Goal: Task Accomplishment & Management: Use online tool/utility

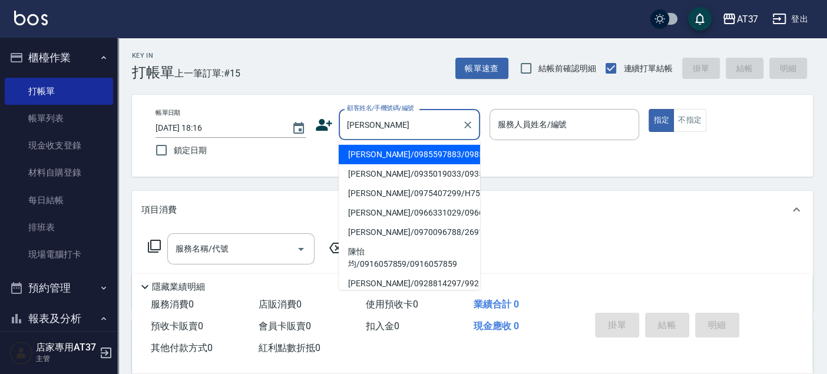
click at [440, 160] on li "[PERSON_NAME]/0985597883/0985597883" at bounding box center [409, 154] width 141 height 19
type input "[PERSON_NAME]/0985597883/0985597883"
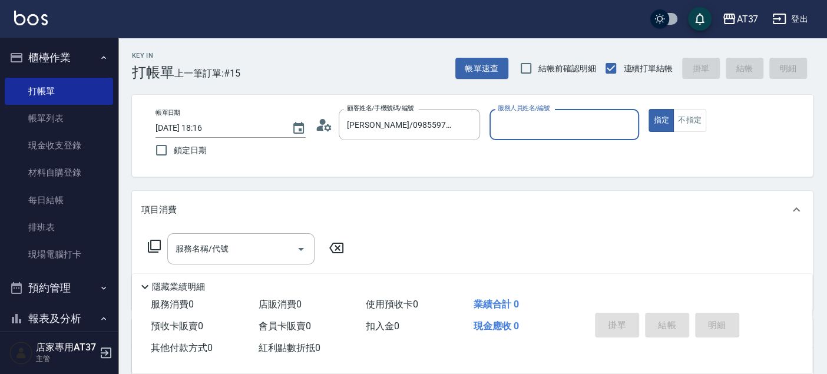
type input "Peggy-8"
click at [251, 252] on input "服務名稱/代號" at bounding box center [232, 248] width 119 height 21
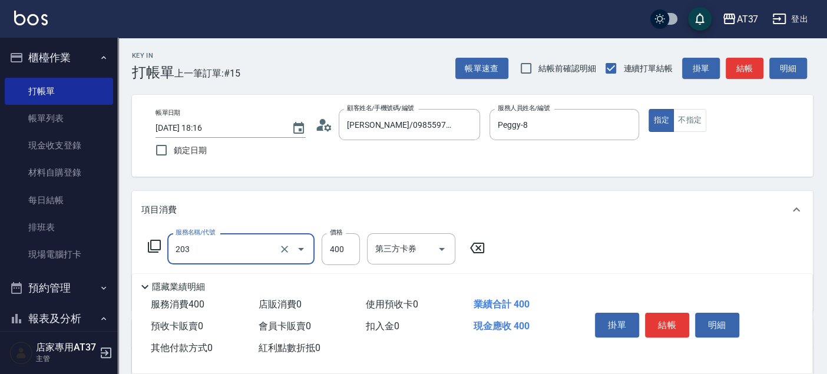
type input "B級洗+剪(203)"
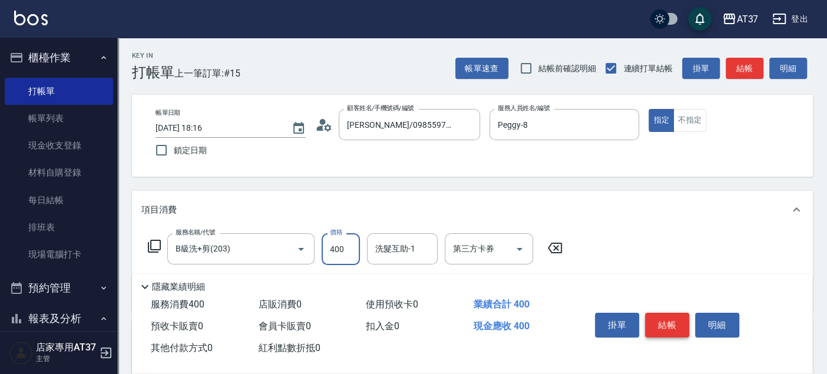
click at [654, 320] on button "結帳" at bounding box center [667, 325] width 44 height 25
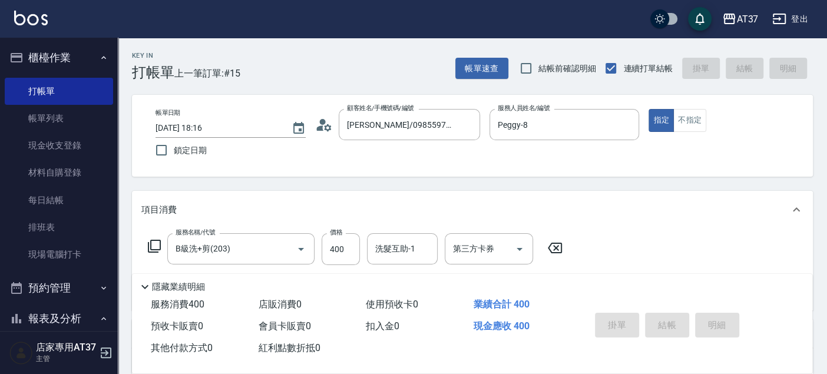
type input "[DATE] 19:34"
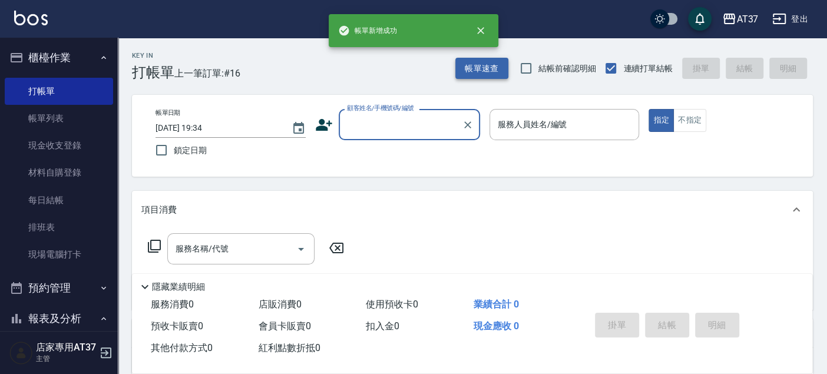
click at [486, 59] on button "帳單速查" at bounding box center [481, 69] width 53 height 22
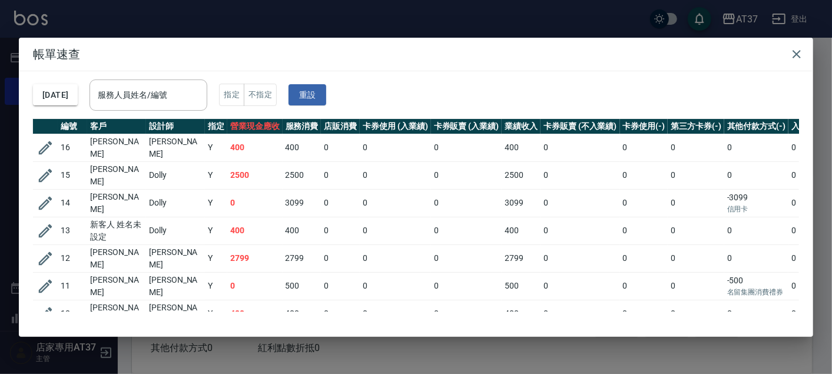
click at [198, 118] on div "[DATE] 服務人員姓名/編號 服務人員姓名/編號 指定 不指定 重設" at bounding box center [416, 95] width 766 height 48
click at [161, 100] on input "服務人員姓名/編號" at bounding box center [148, 95] width 107 height 21
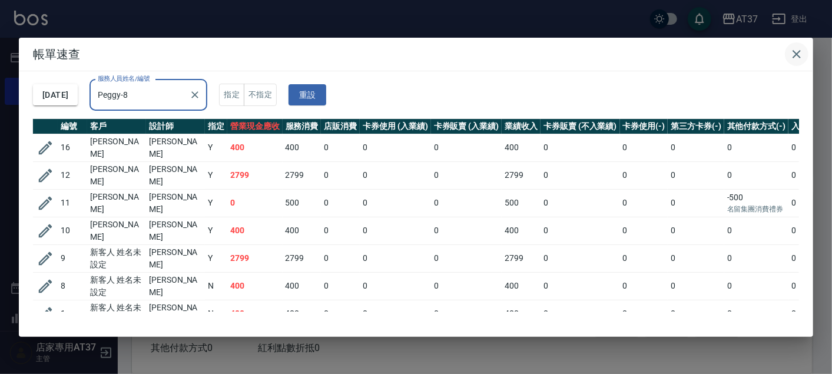
type input "Peggy-8"
click at [800, 52] on icon "button" at bounding box center [797, 54] width 14 height 14
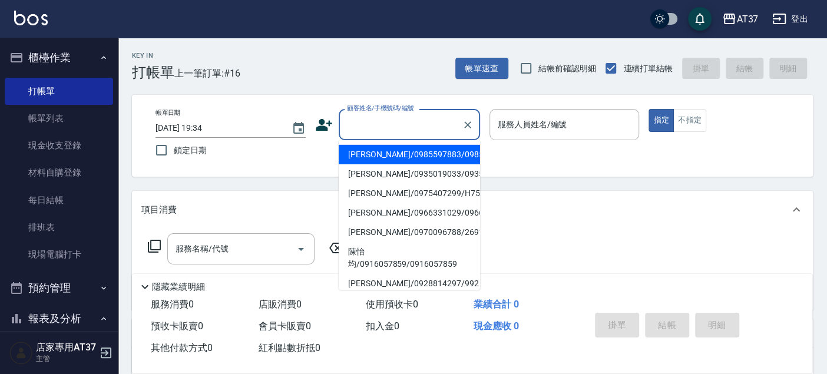
click at [387, 120] on input "顧客姓名/手機號碼/編號" at bounding box center [400, 124] width 113 height 21
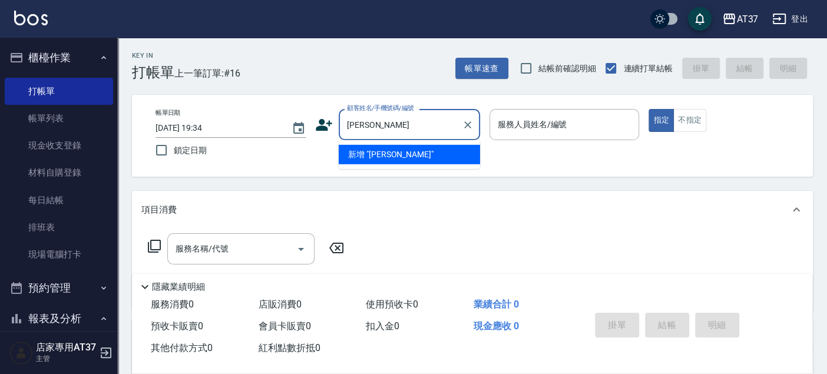
click at [393, 147] on li "新增 "[PERSON_NAME]"" at bounding box center [409, 154] width 141 height 19
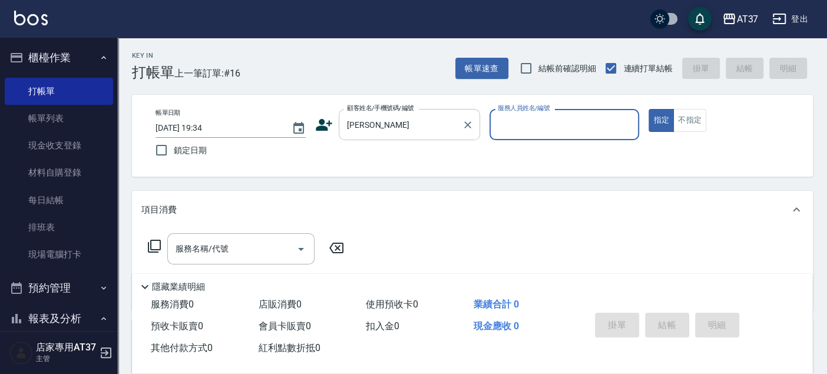
click at [382, 117] on input "[PERSON_NAME]" at bounding box center [400, 124] width 113 height 21
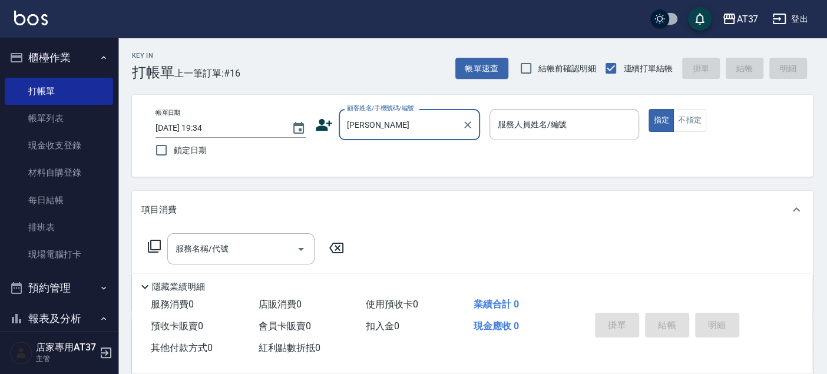
click at [382, 117] on input "[PERSON_NAME]" at bounding box center [400, 124] width 113 height 21
click at [384, 120] on input "[PERSON_NAME]" at bounding box center [400, 124] width 113 height 21
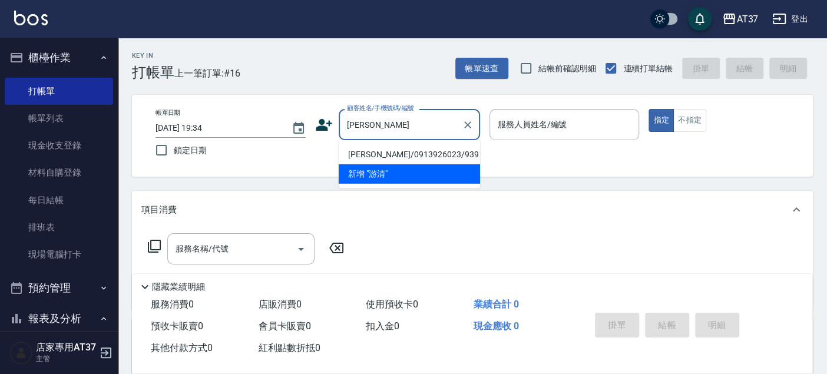
click at [384, 151] on li "[PERSON_NAME]/0913926023/939" at bounding box center [409, 154] width 141 height 19
type input "[PERSON_NAME]/0913926023/939"
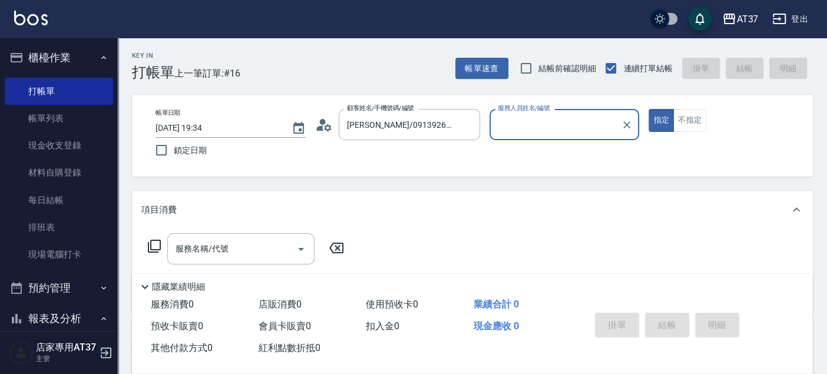
type input "Peggy-8"
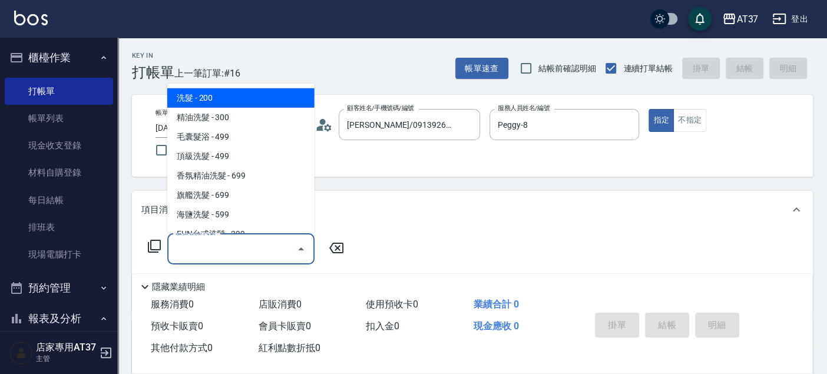
drag, startPoint x: 267, startPoint y: 246, endPoint x: 270, endPoint y: 234, distance: 12.7
click at [268, 246] on input "服務名稱/代號" at bounding box center [232, 248] width 119 height 21
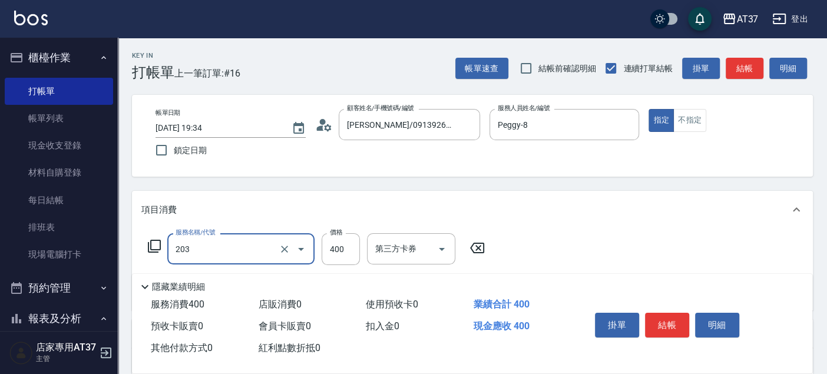
type input "B級洗+剪(203)"
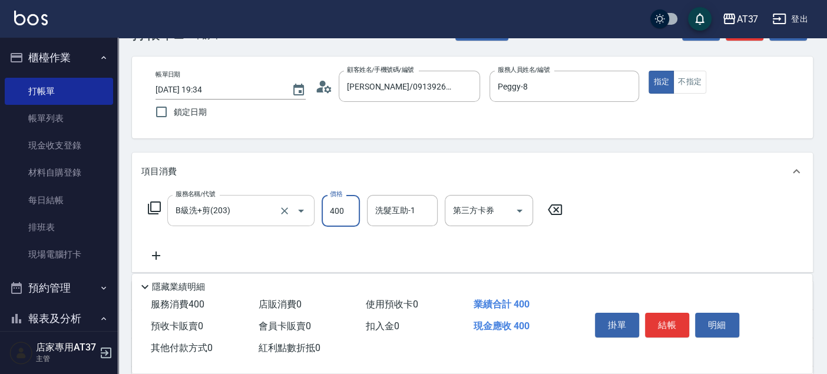
scroll to position [65, 0]
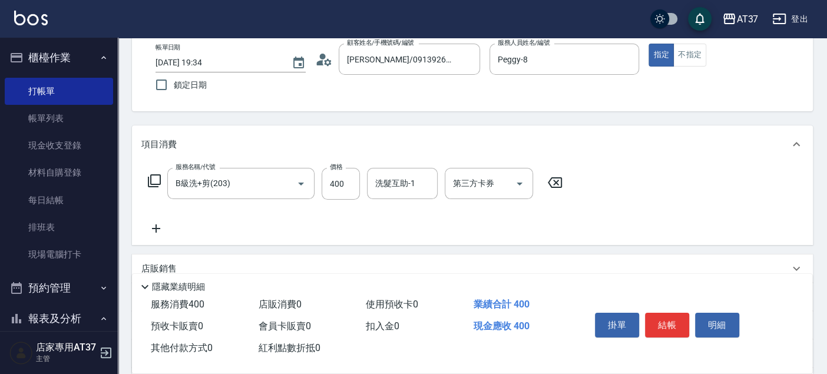
click at [161, 232] on icon at bounding box center [155, 228] width 29 height 14
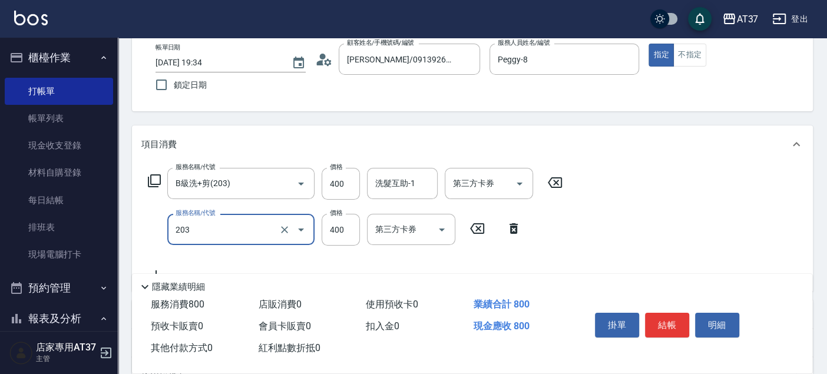
type input "B級洗+剪(203)"
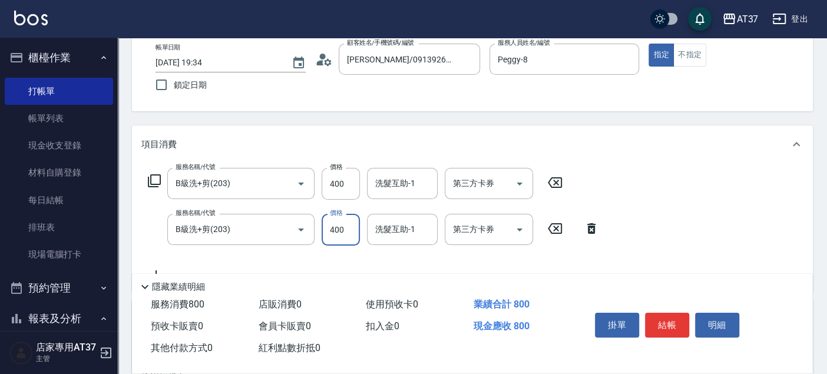
click at [664, 326] on button "結帳" at bounding box center [667, 325] width 44 height 25
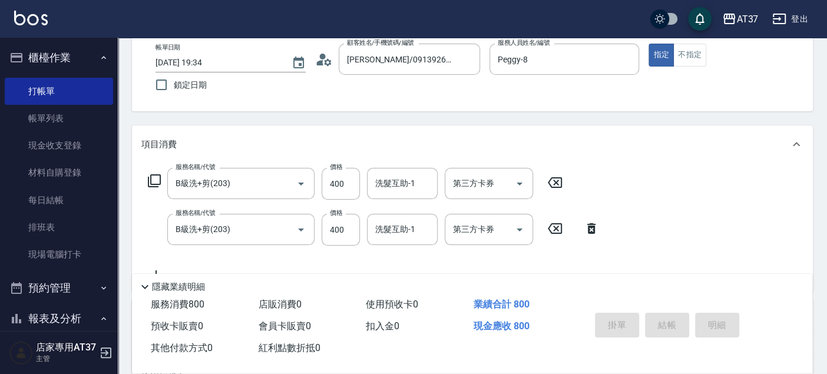
type input "[DATE] 19:35"
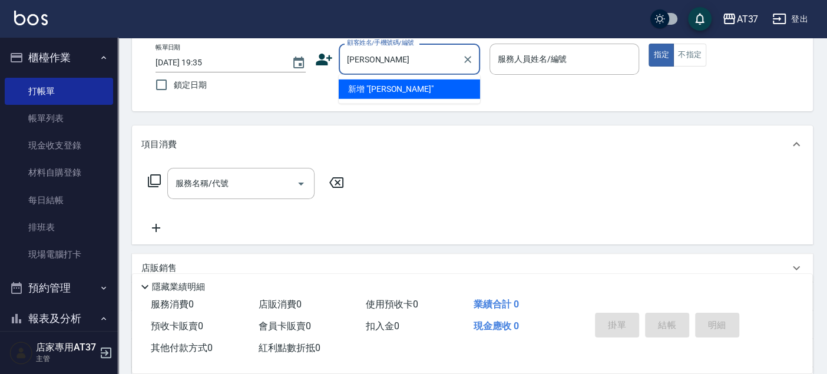
click at [393, 54] on input "[PERSON_NAME]" at bounding box center [400, 59] width 113 height 21
type input "鍾"
type input "至"
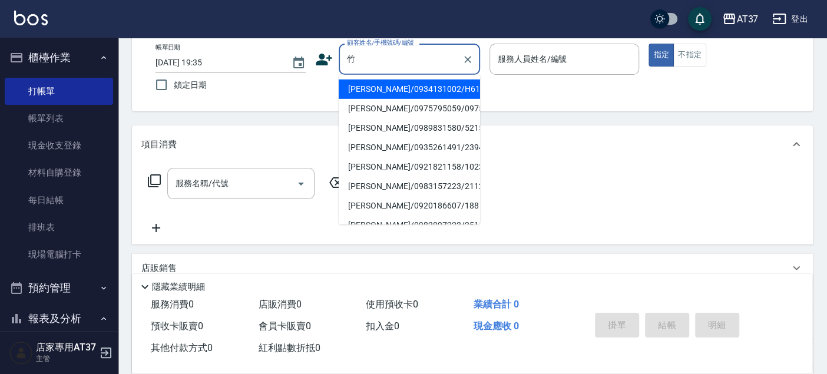
click at [405, 111] on li "[PERSON_NAME]/0975795059/0975795059" at bounding box center [409, 108] width 141 height 19
type input "[PERSON_NAME]/0975795059/0975795059"
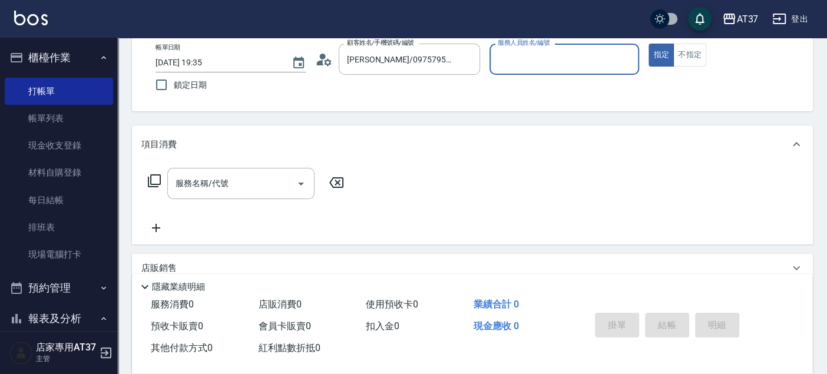
type input "Peggy-8"
click at [208, 195] on div "服務名稱/代號" at bounding box center [240, 183] width 147 height 31
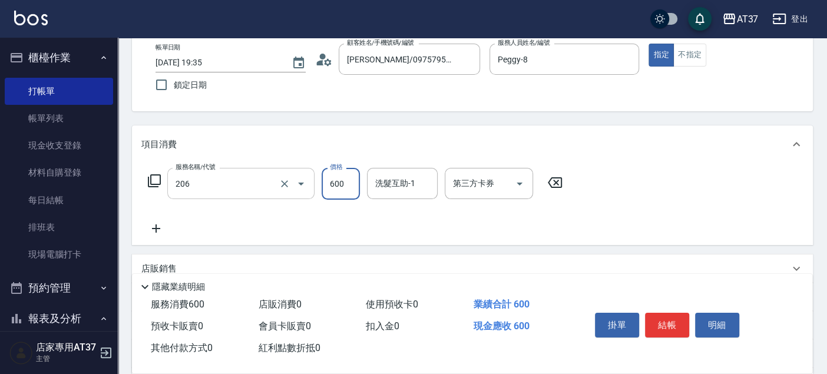
type input "A精油洗+剪(206)"
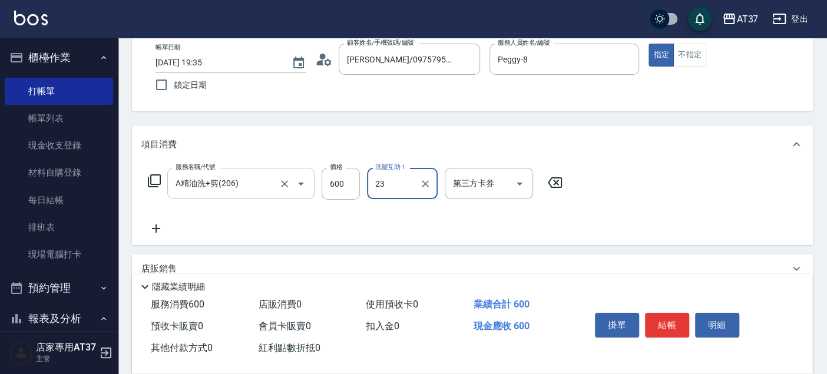
type input "致穎-23"
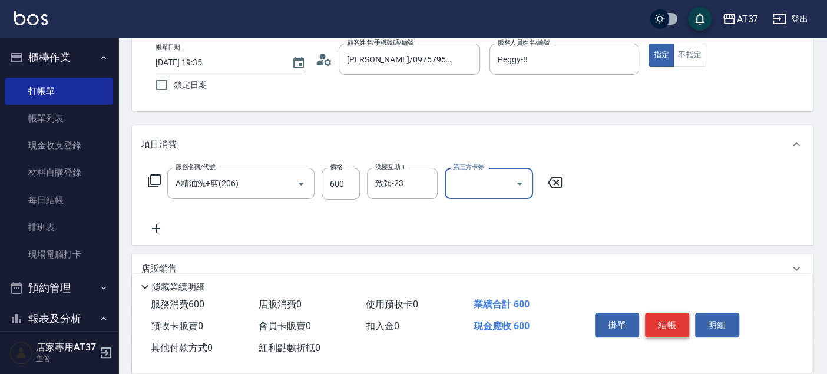
click at [678, 331] on button "結帳" at bounding box center [667, 325] width 44 height 25
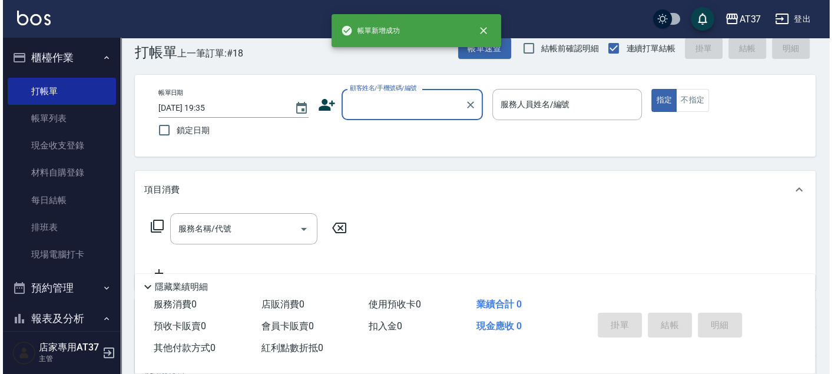
scroll to position [0, 0]
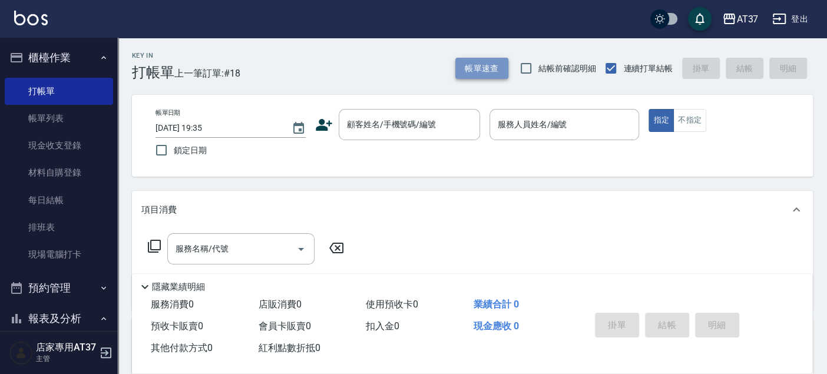
click at [476, 68] on button "帳單速查" at bounding box center [481, 69] width 53 height 22
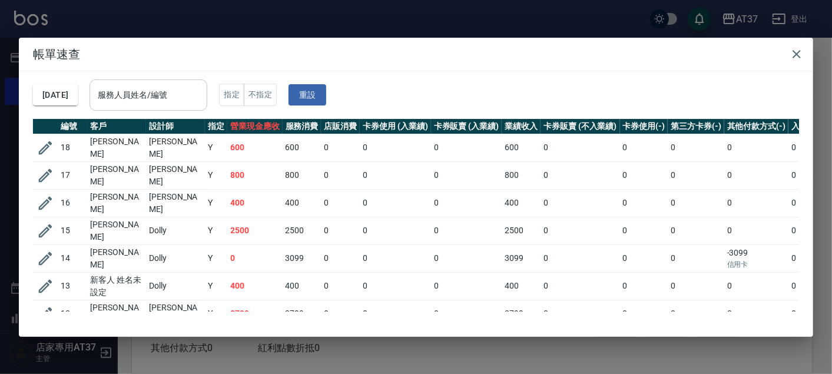
click at [174, 106] on div "服務人員姓名/編號" at bounding box center [148, 94] width 118 height 31
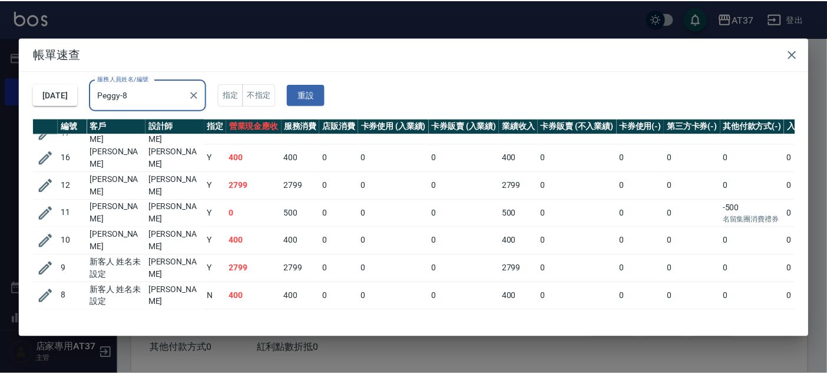
scroll to position [81, 0]
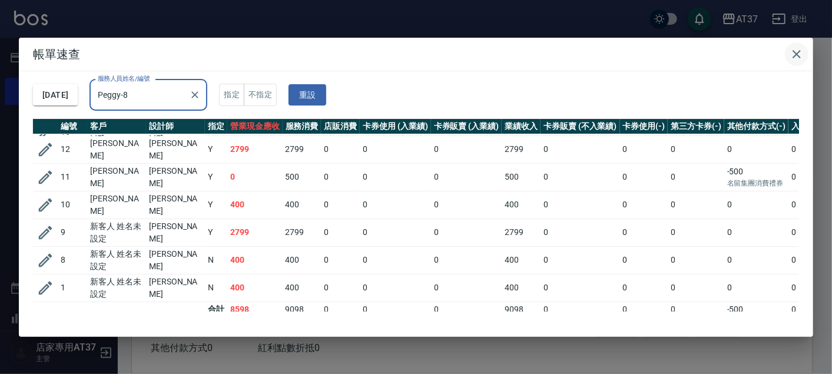
type input "Peggy-8"
drag, startPoint x: 803, startPoint y: 48, endPoint x: 780, endPoint y: 50, distance: 22.4
click at [802, 48] on icon "button" at bounding box center [797, 54] width 14 height 14
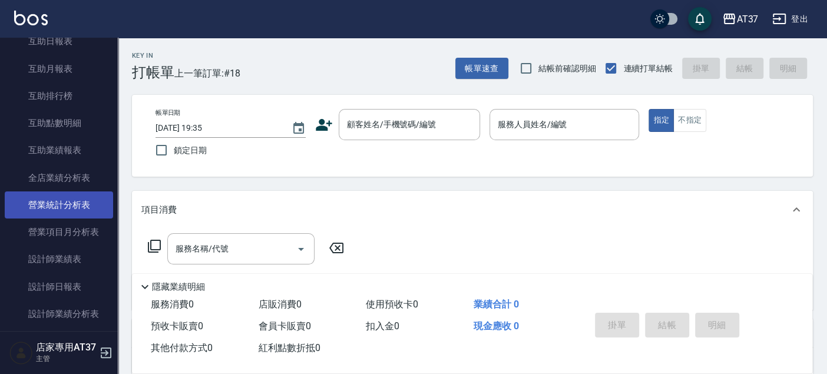
scroll to position [457, 0]
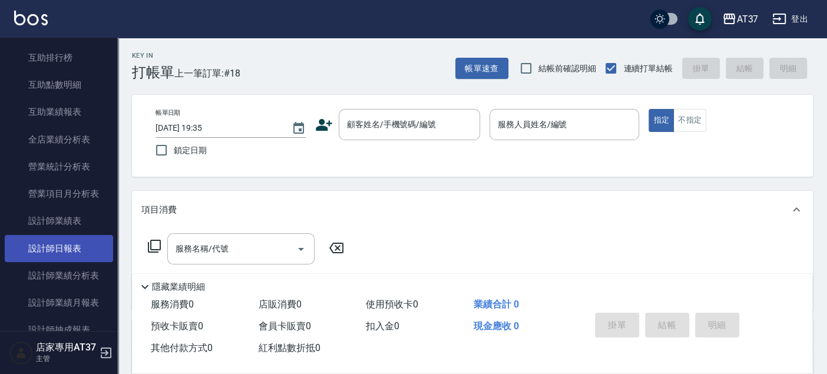
drag, startPoint x: 71, startPoint y: 236, endPoint x: 81, endPoint y: 234, distance: 10.2
click at [71, 236] on link "設計師日報表" at bounding box center [59, 248] width 108 height 27
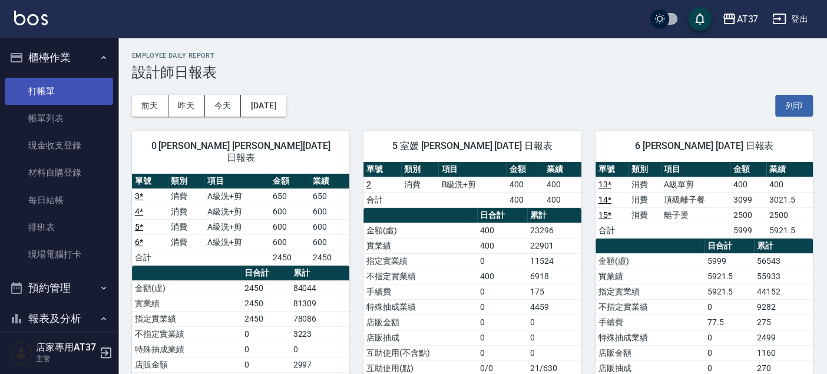
click at [67, 97] on link "打帳單" at bounding box center [59, 91] width 108 height 27
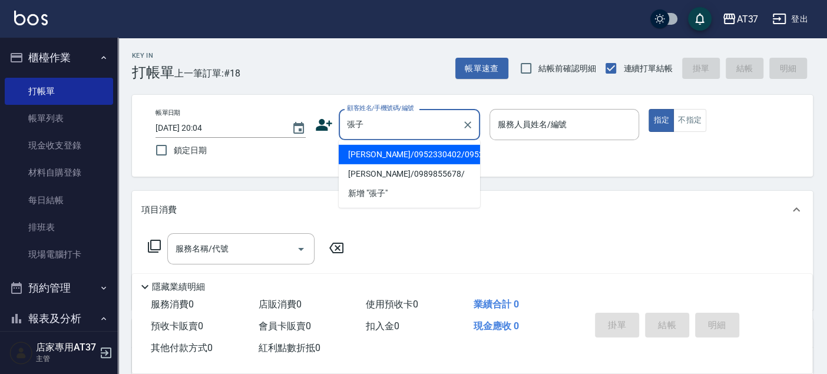
click at [432, 155] on li "[PERSON_NAME]/0952330402/0952330402" at bounding box center [409, 154] width 141 height 19
type input "[PERSON_NAME]/0952330402/0952330402"
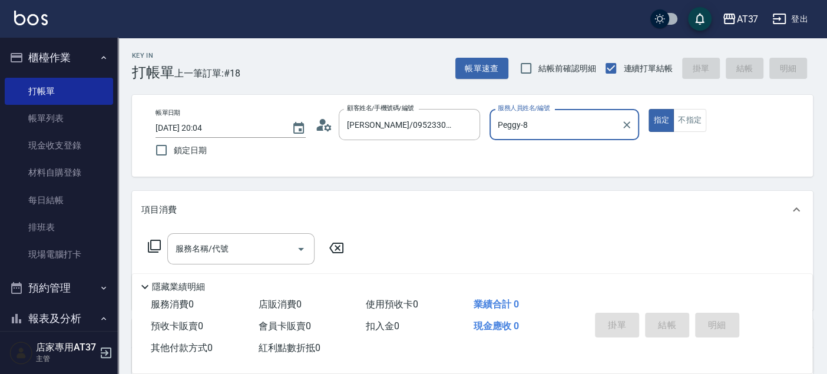
type input "Peggy-8"
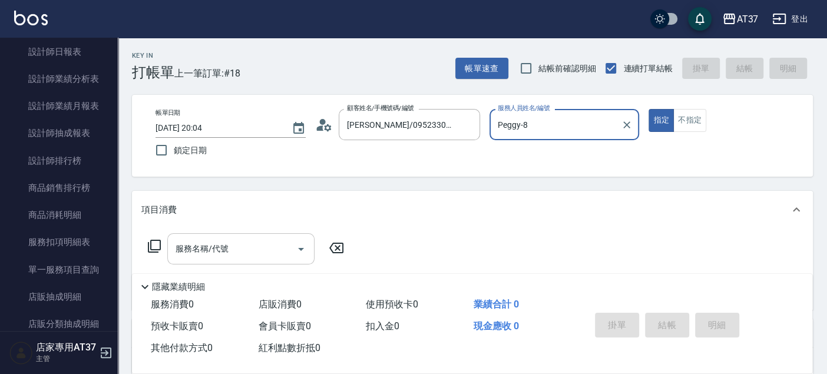
scroll to position [65, 0]
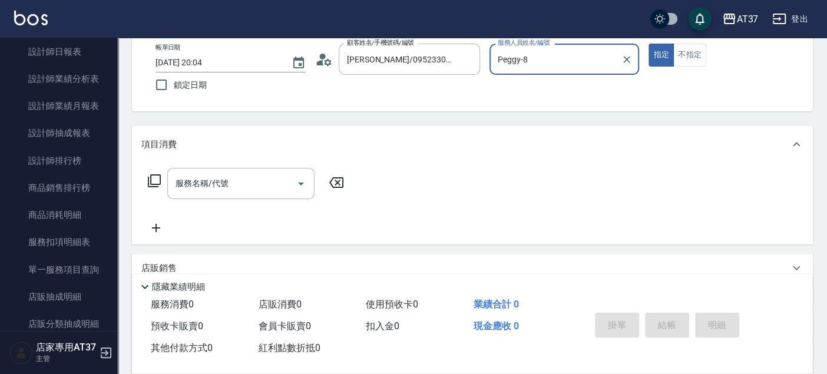
click at [183, 180] on div "服務名稱/代號 服務名稱/代號" at bounding box center [240, 183] width 147 height 31
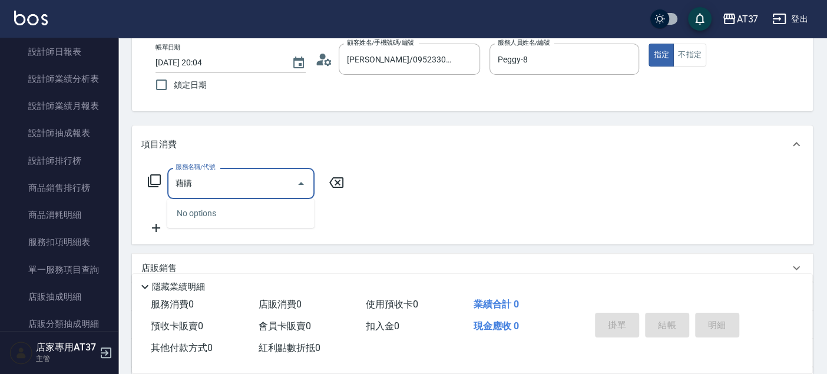
type input "屆"
type input "節"
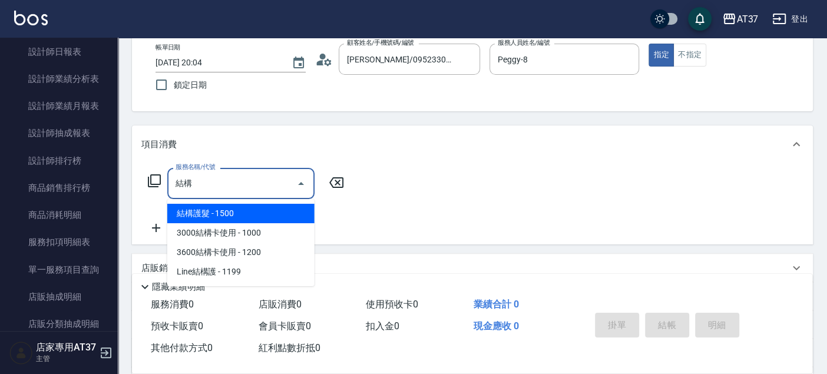
click at [184, 217] on span "結構護髮 - 1500" at bounding box center [240, 213] width 147 height 19
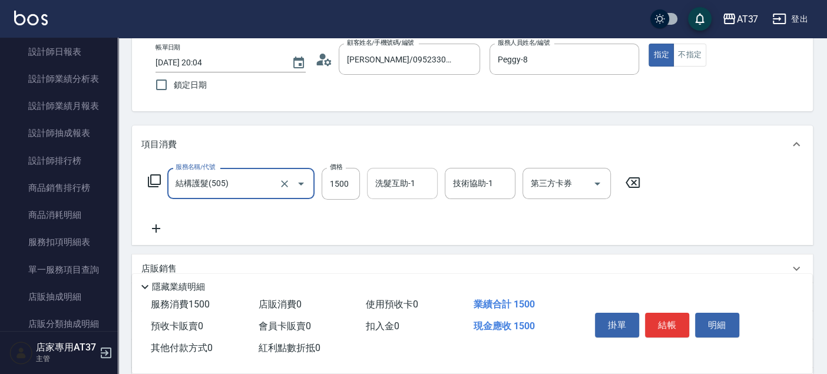
type input "結構護髮(505)"
click at [415, 188] on input "洗髮互助-1" at bounding box center [402, 183] width 60 height 21
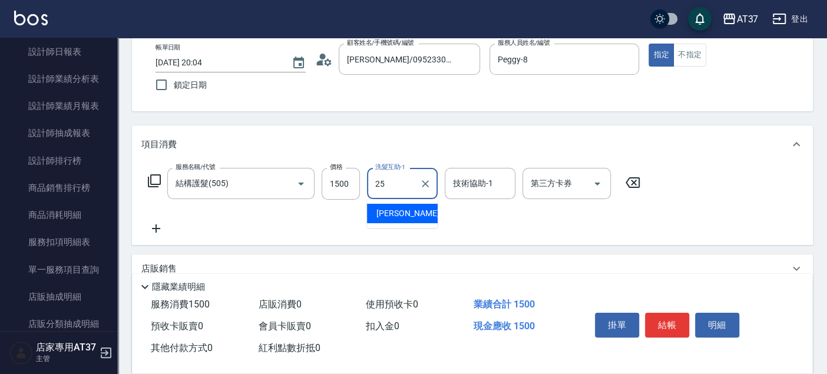
type input "[PERSON_NAME]-25"
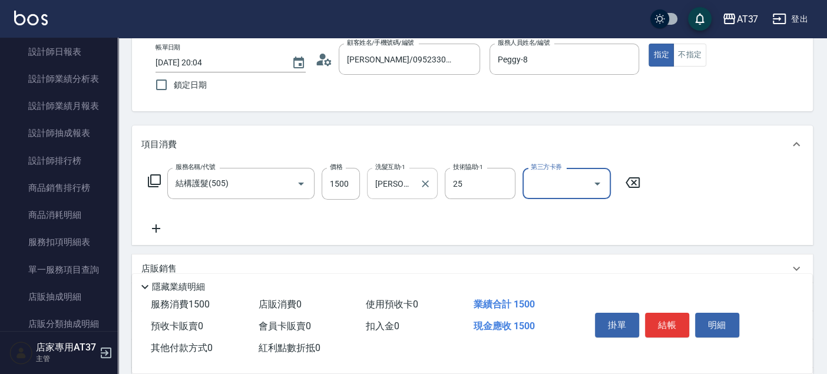
type input "[PERSON_NAME]-25"
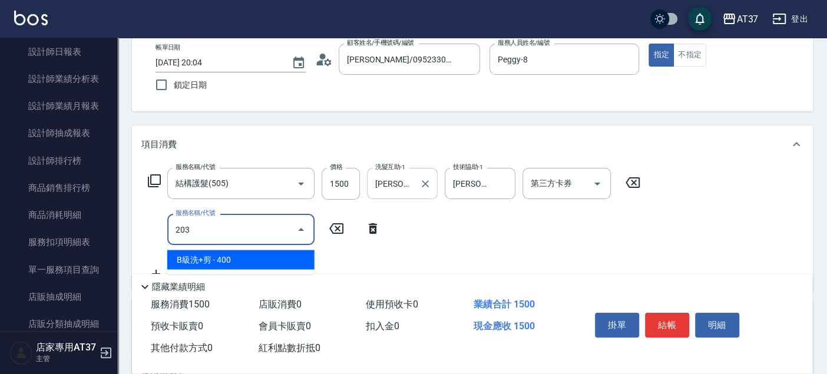
type input "B級洗+剪(203)"
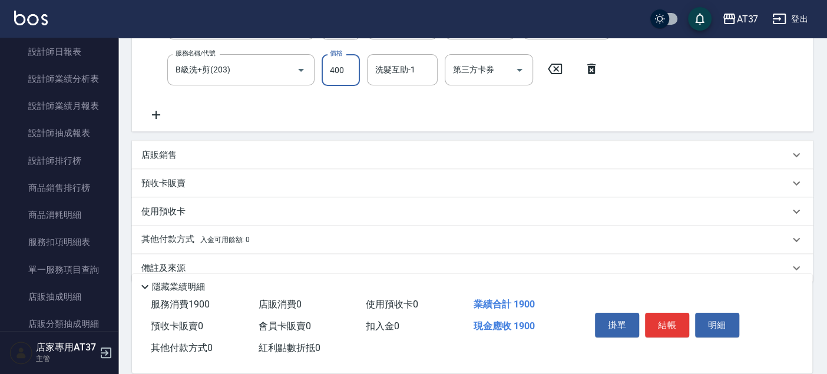
scroll to position [244, 0]
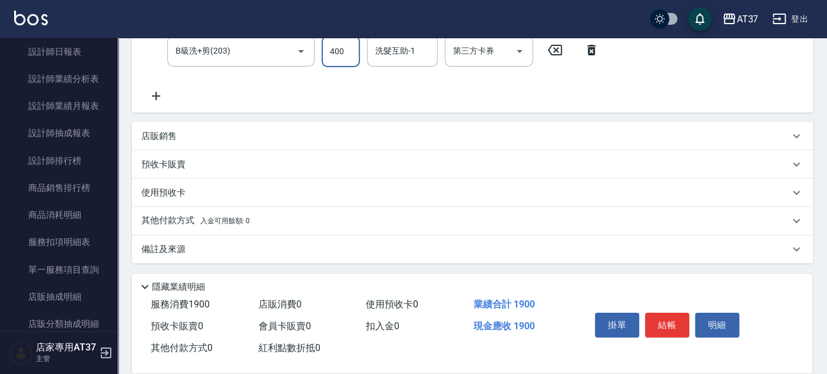
click at [657, 308] on div "掛單 結帳 明細" at bounding box center [667, 326] width 154 height 37
click at [657, 313] on button "結帳" at bounding box center [667, 325] width 44 height 25
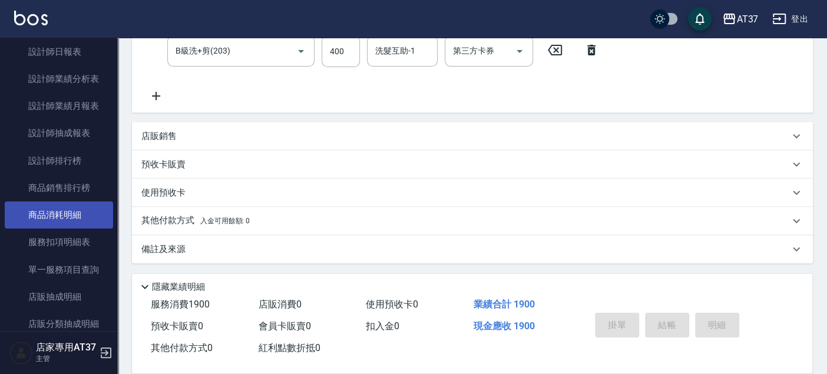
type input "[DATE] 20:33"
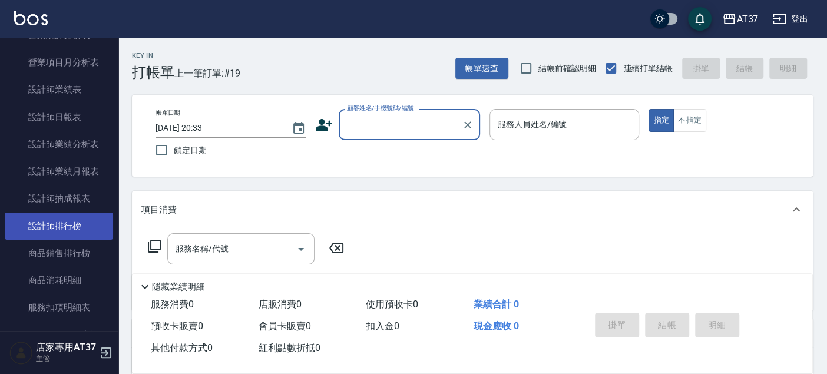
scroll to position [523, 0]
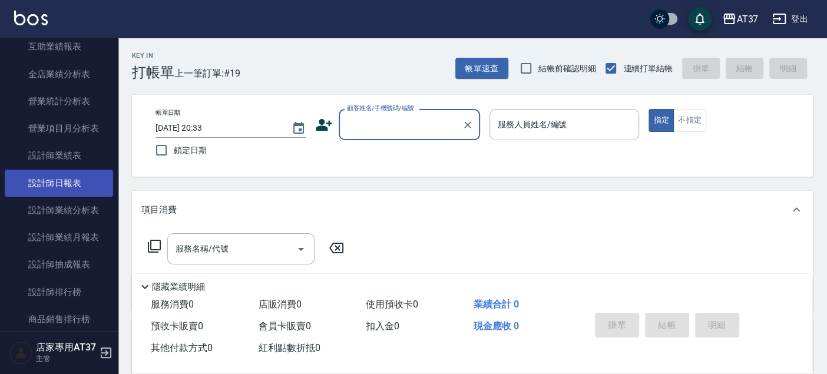
click at [81, 183] on link "設計師日報表" at bounding box center [59, 183] width 108 height 27
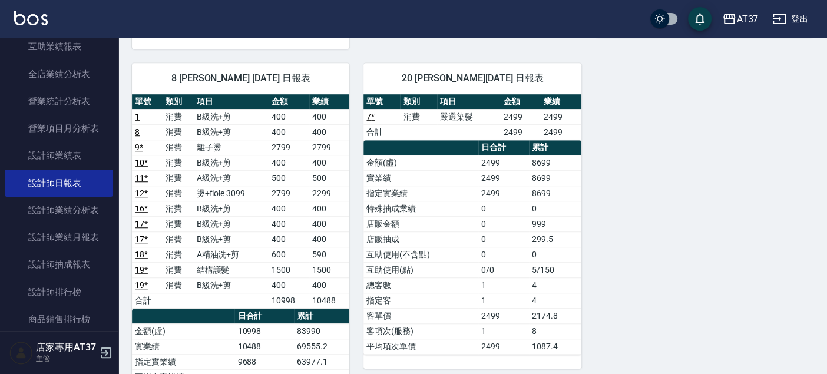
scroll to position [523, 0]
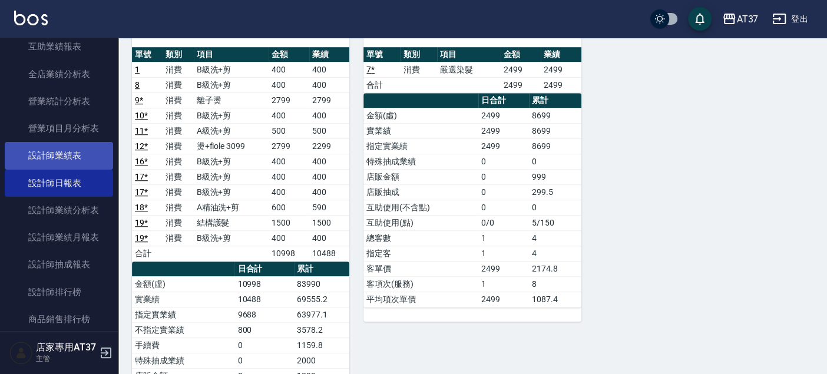
click at [82, 158] on link "設計師業績表" at bounding box center [59, 155] width 108 height 27
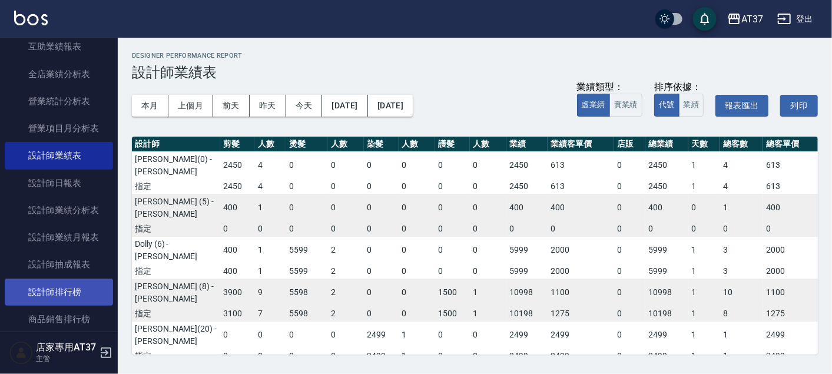
click at [81, 284] on link "設計師排行榜" at bounding box center [59, 291] width 108 height 27
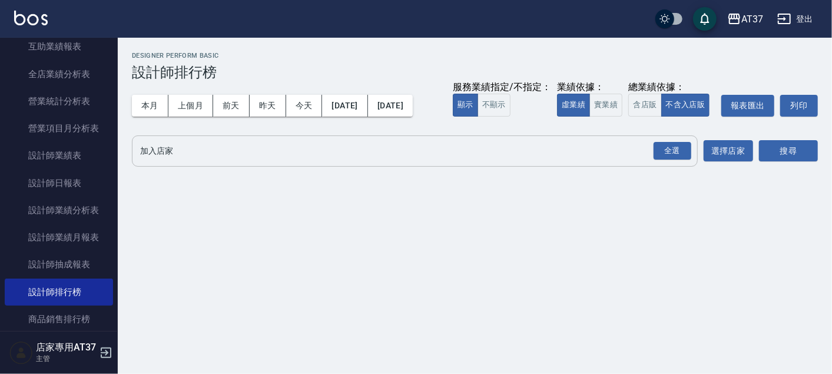
click at [187, 148] on input "加入店家" at bounding box center [406, 151] width 538 height 21
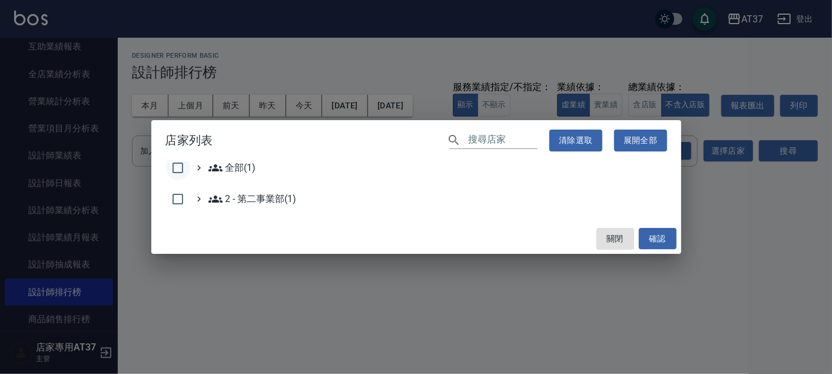
click at [178, 167] on input "checkbox" at bounding box center [177, 167] width 25 height 25
checkbox input "true"
click at [648, 237] on button "確認" at bounding box center [658, 239] width 38 height 22
checkbox input "false"
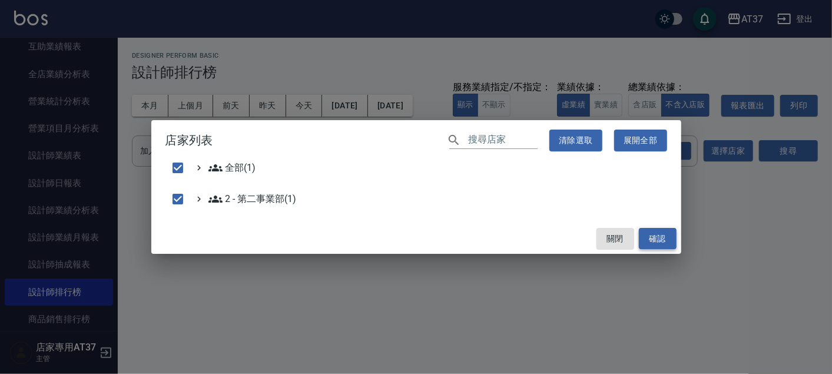
checkbox input "false"
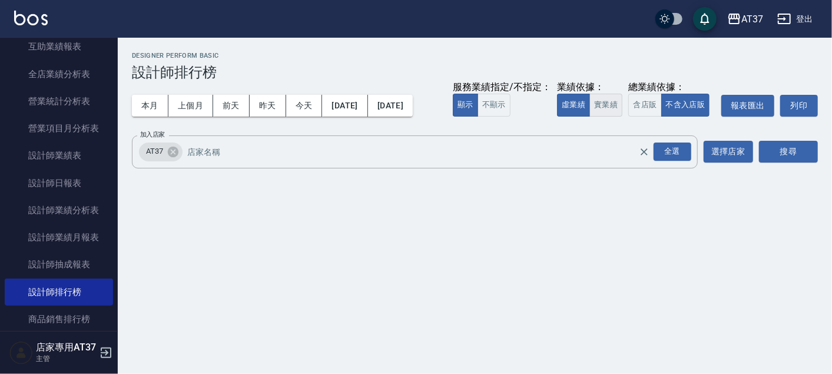
click at [611, 106] on button "實業績" at bounding box center [605, 105] width 33 height 23
click at [801, 151] on button "搜尋" at bounding box center [788, 152] width 59 height 22
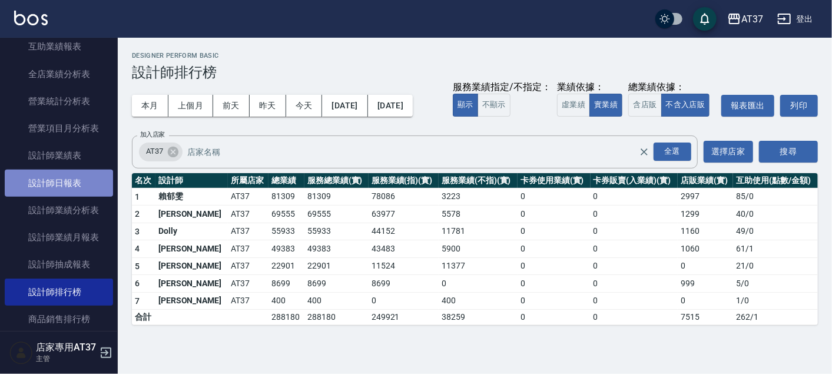
click at [63, 185] on link "設計師日報表" at bounding box center [59, 183] width 108 height 27
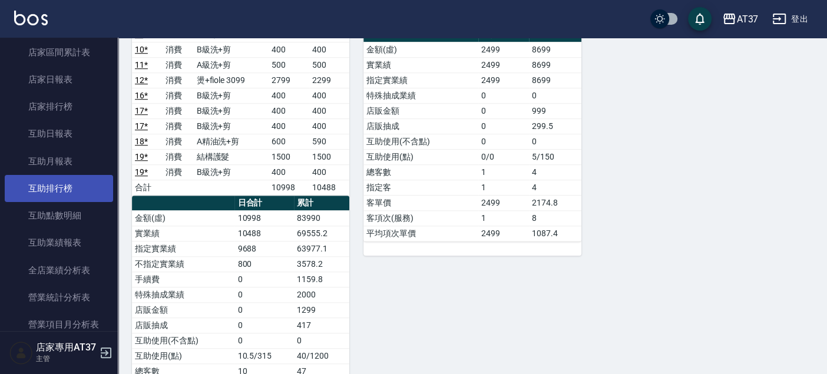
scroll to position [131, 0]
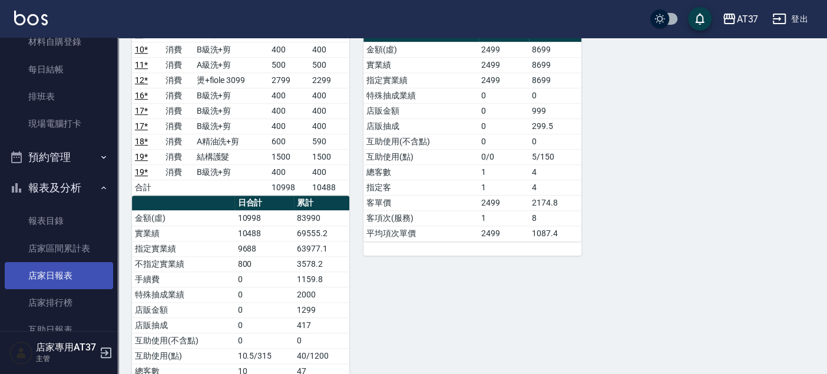
click at [68, 274] on link "店家日報表" at bounding box center [59, 275] width 108 height 27
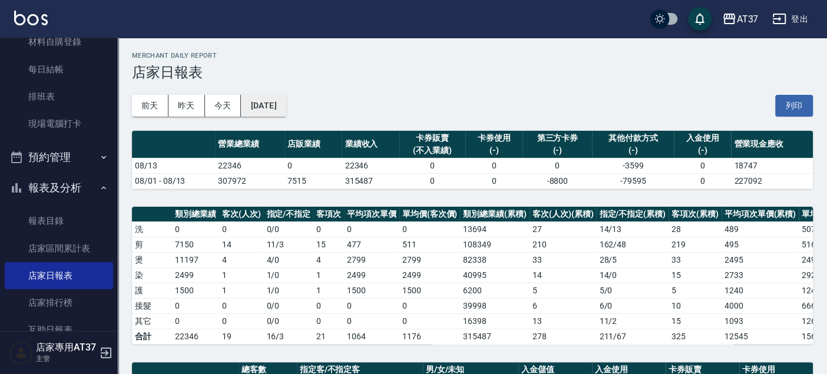
click at [286, 108] on button "[DATE]" at bounding box center [263, 106] width 45 height 22
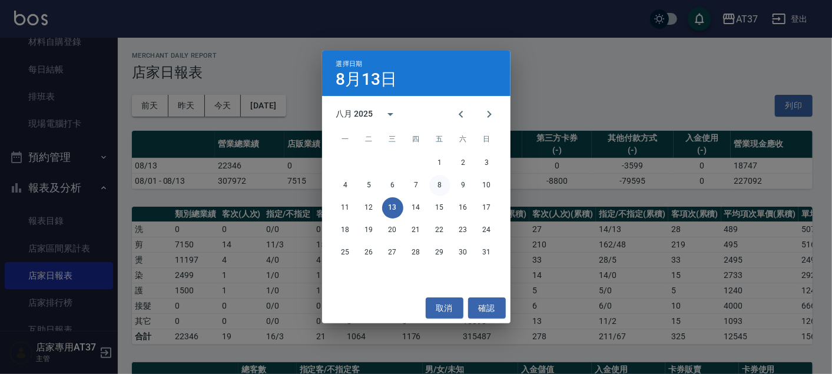
click at [444, 187] on button "8" at bounding box center [439, 185] width 21 height 21
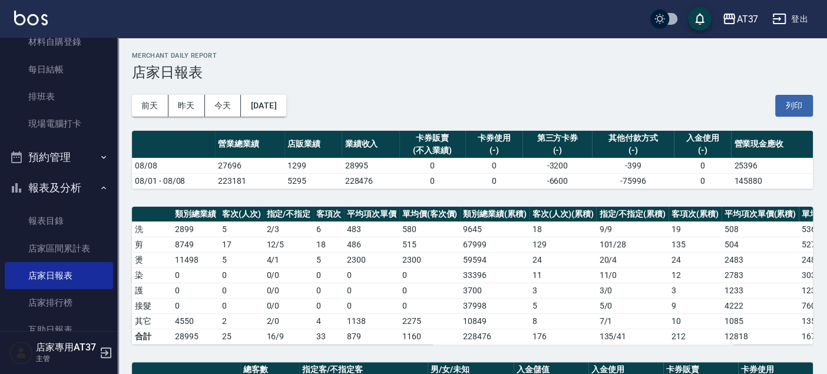
click at [283, 118] on div "[DATE] [DATE] [DATE] [DATE] 列印" at bounding box center [472, 106] width 681 height 50
click at [286, 106] on button "[DATE]" at bounding box center [263, 106] width 45 height 22
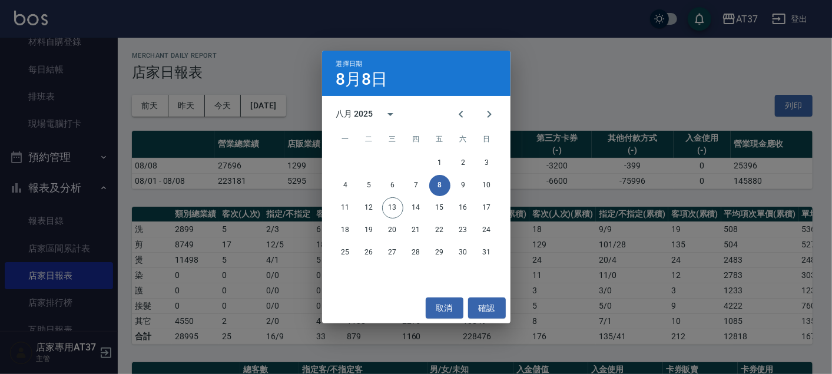
click at [439, 183] on button "8" at bounding box center [439, 185] width 21 height 21
click at [460, 183] on button "9" at bounding box center [463, 185] width 21 height 21
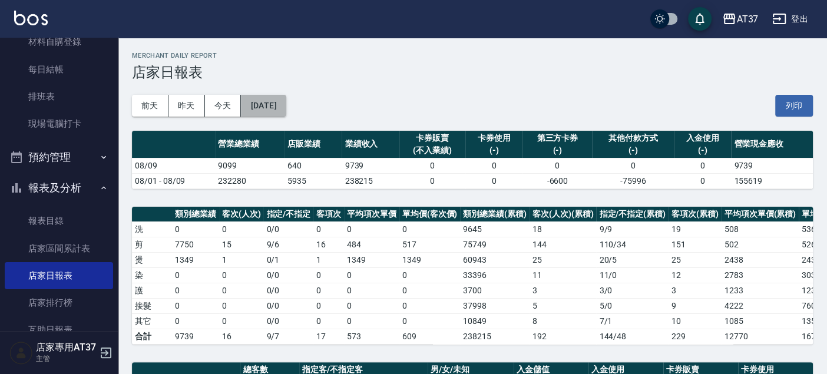
click at [286, 104] on button "[DATE]" at bounding box center [263, 106] width 45 height 22
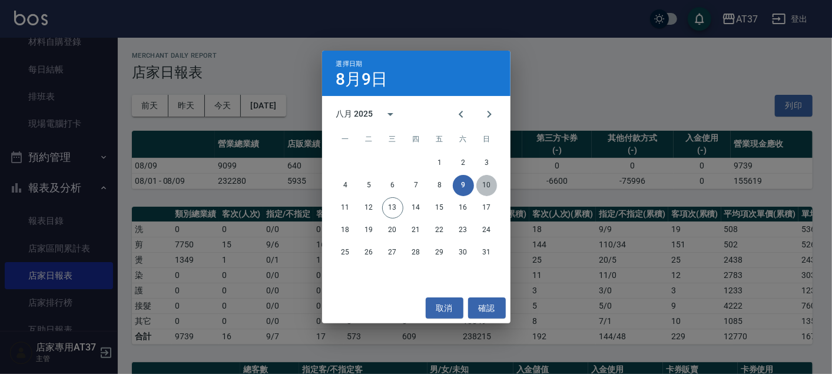
click at [490, 183] on button "10" at bounding box center [486, 185] width 21 height 21
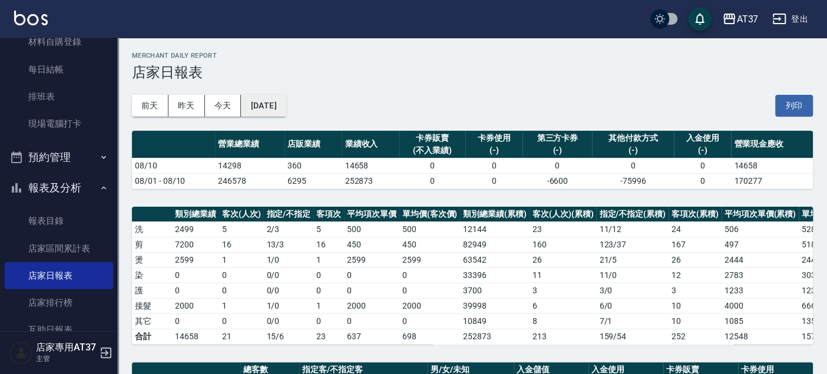
click at [286, 97] on button "[DATE]" at bounding box center [263, 106] width 45 height 22
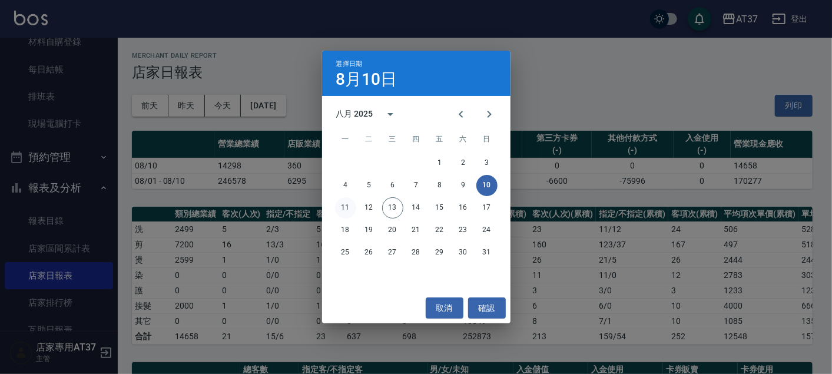
click at [341, 205] on button "11" at bounding box center [345, 207] width 21 height 21
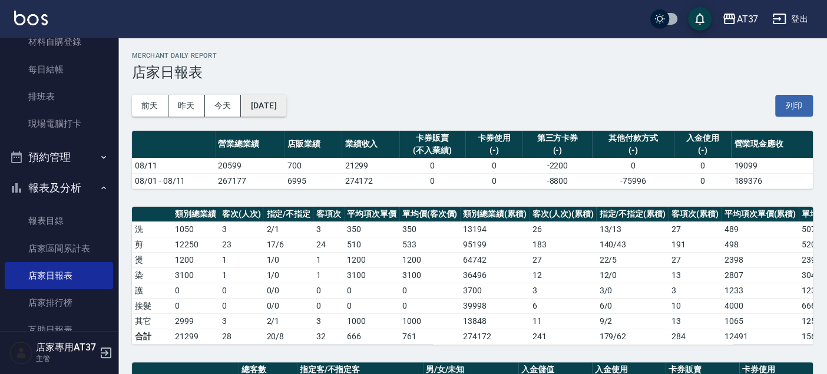
click at [272, 102] on button "[DATE]" at bounding box center [263, 106] width 45 height 22
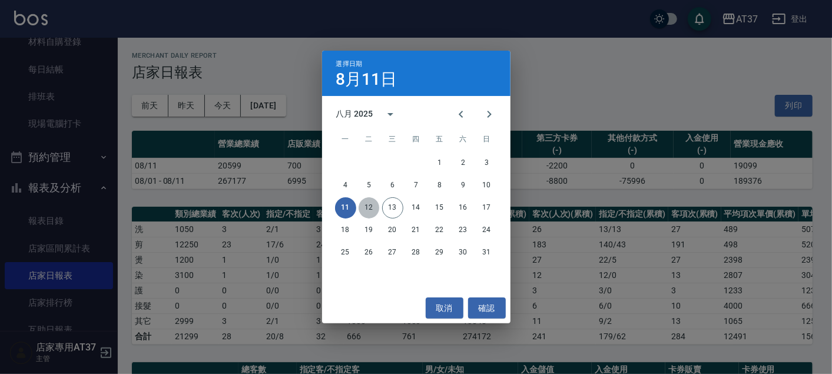
click at [369, 212] on button "12" at bounding box center [369, 207] width 21 height 21
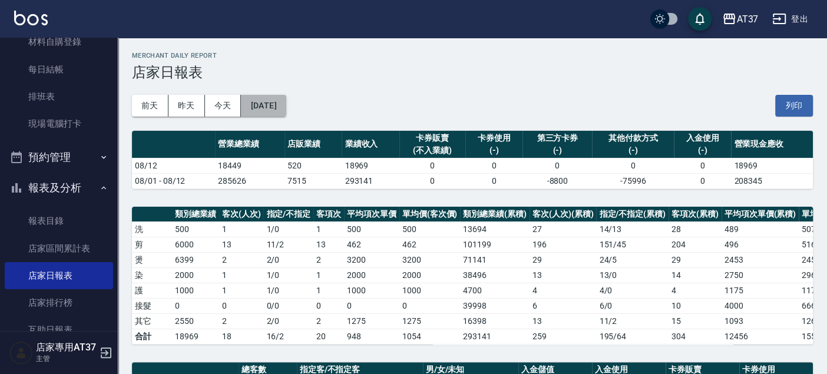
click at [281, 109] on button "[DATE]" at bounding box center [263, 106] width 45 height 22
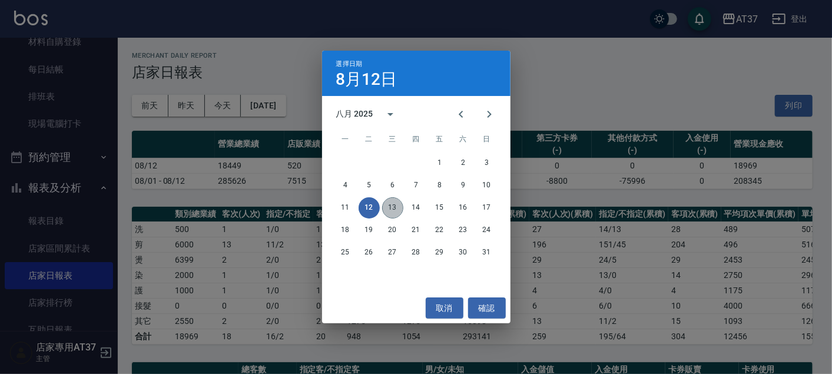
click at [390, 207] on button "13" at bounding box center [392, 207] width 21 height 21
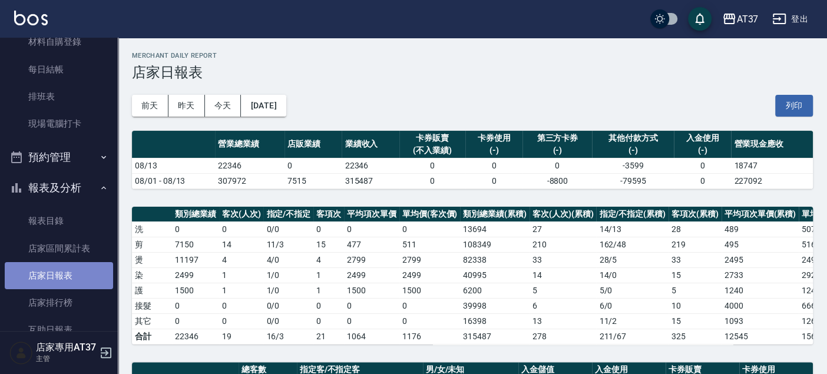
click at [65, 268] on link "店家日報表" at bounding box center [59, 275] width 108 height 27
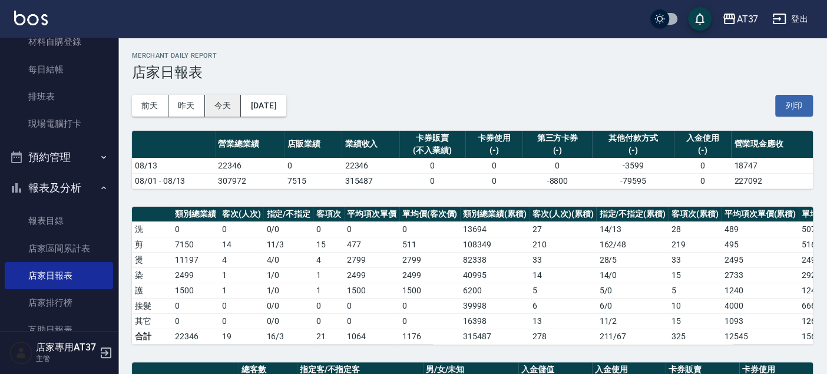
click at [227, 99] on button "今天" at bounding box center [223, 106] width 37 height 22
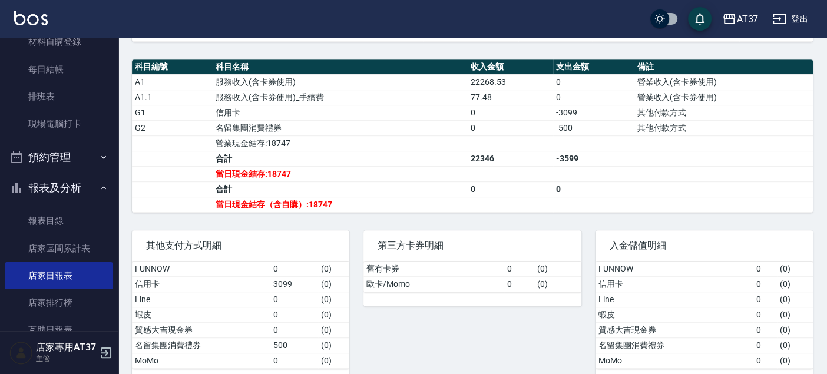
scroll to position [370, 0]
